Goal: Find specific page/section: Find specific page/section

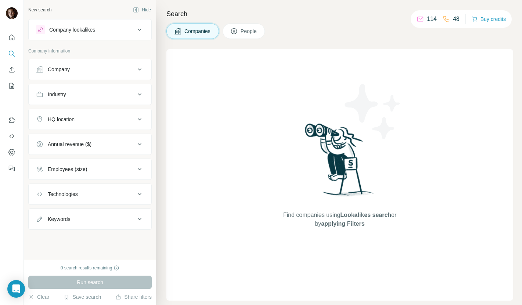
click at [135, 31] on div "Company lookalikes" at bounding box center [85, 29] width 99 height 9
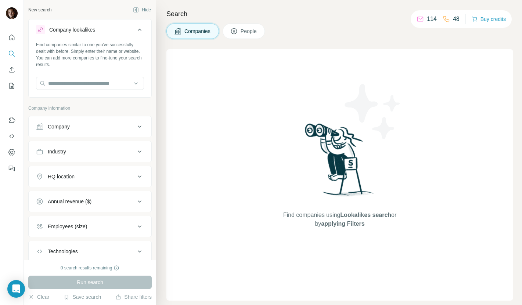
click at [135, 31] on div "Company lookalikes" at bounding box center [85, 29] width 99 height 9
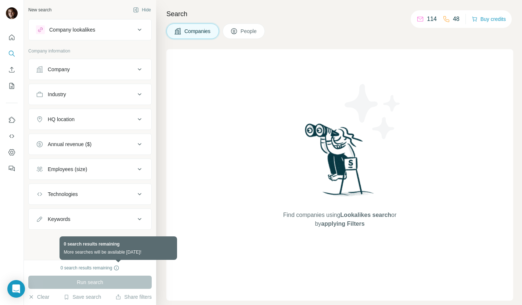
click at [119, 267] on icon at bounding box center [117, 268] width 6 height 6
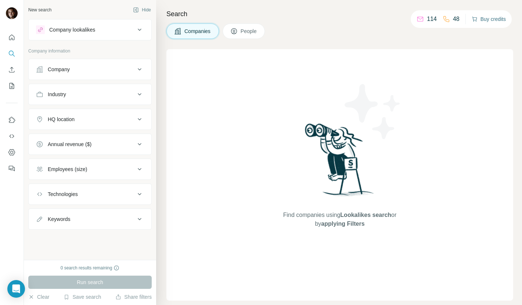
click at [479, 17] on button "Buy credits" at bounding box center [489, 19] width 34 height 10
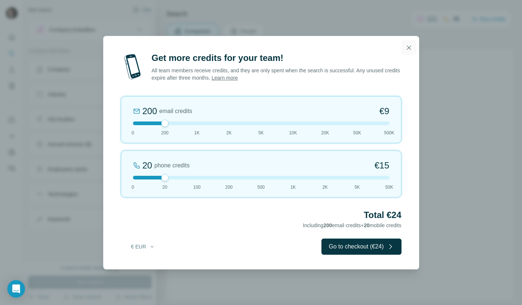
click at [410, 48] on icon "button" at bounding box center [408, 47] width 7 height 7
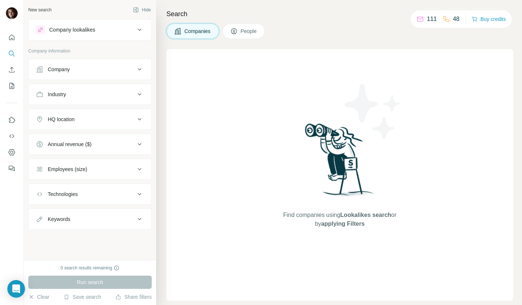
click at [353, 227] on span "applying Filters" at bounding box center [342, 224] width 43 height 6
click at [180, 27] on button "Companies" at bounding box center [193, 31] width 53 height 15
click at [41, 298] on button "Clear" at bounding box center [38, 297] width 21 height 7
click at [42, 296] on button "Clear" at bounding box center [38, 297] width 21 height 7
click at [306, 32] on div "Companies People" at bounding box center [340, 31] width 347 height 15
